Goal: Find specific page/section: Find specific page/section

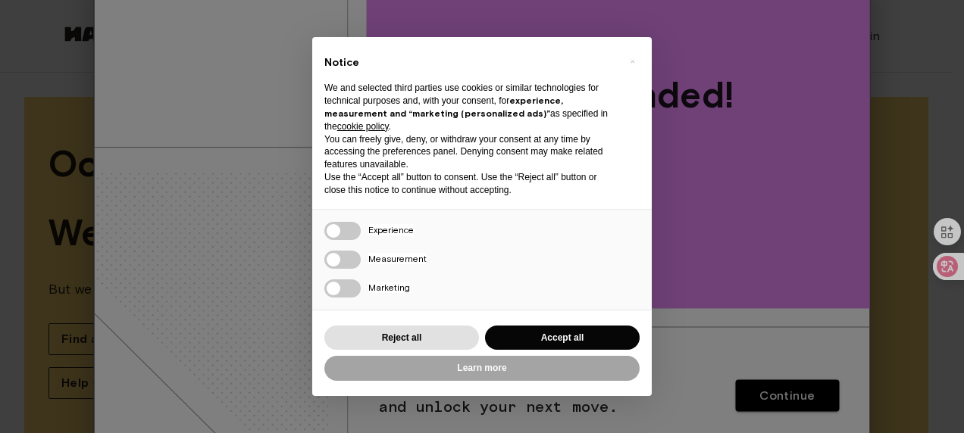
click at [546, 332] on button "Accept all" at bounding box center [562, 338] width 155 height 25
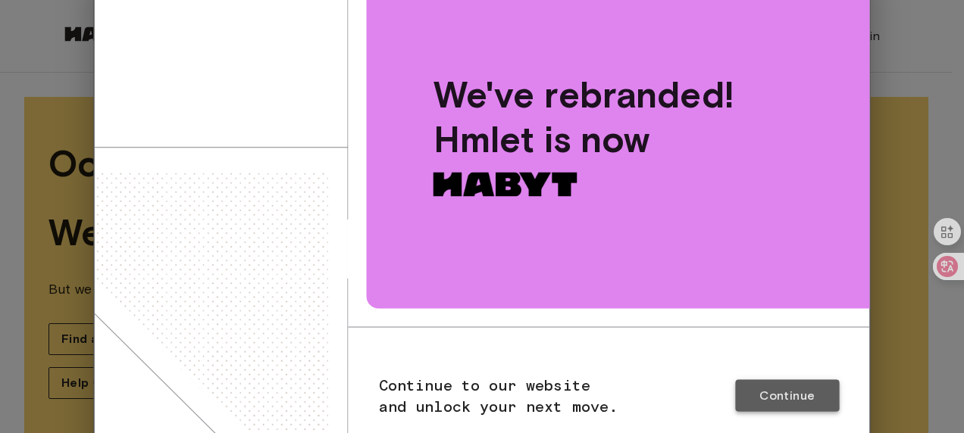
click at [781, 395] on span "Continue" at bounding box center [786, 396] width 55 height 17
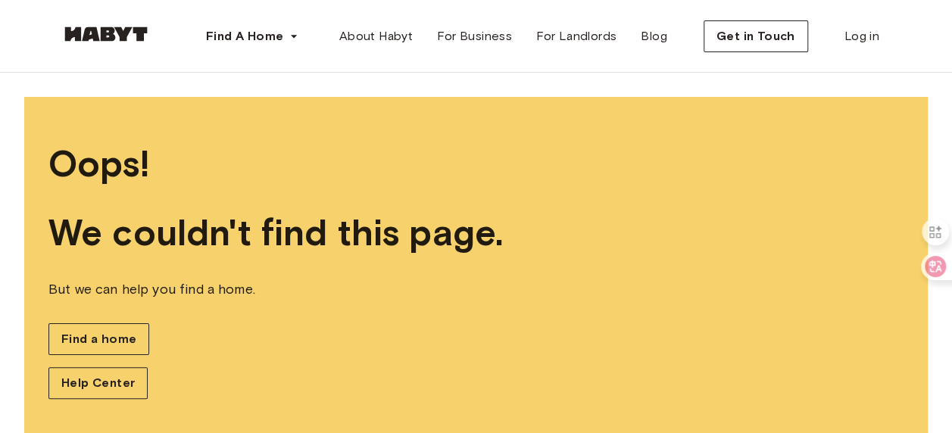
scroll to position [34, 0]
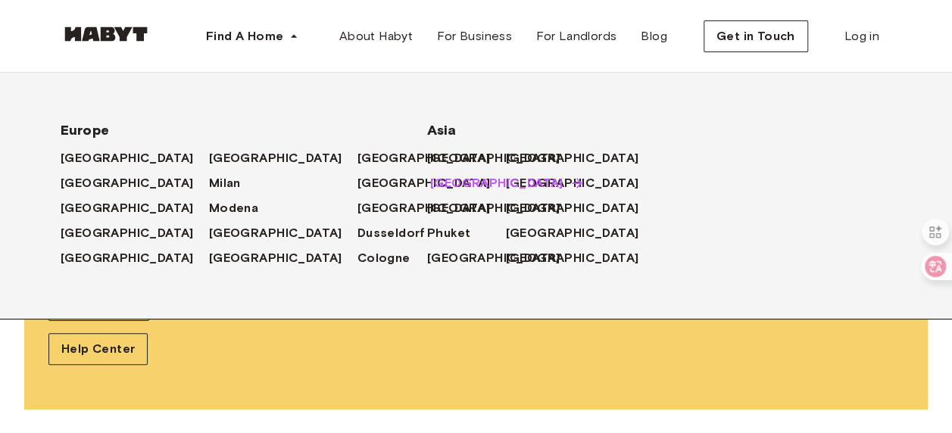
click at [454, 177] on span "[GEOGRAPHIC_DATA]" at bounding box center [496, 183] width 133 height 18
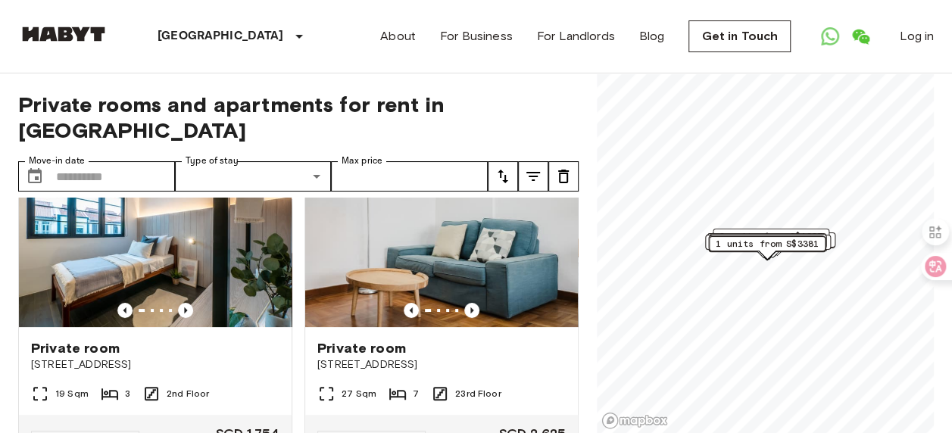
scroll to position [92, 0]
